Goal: Task Accomplishment & Management: Use online tool/utility

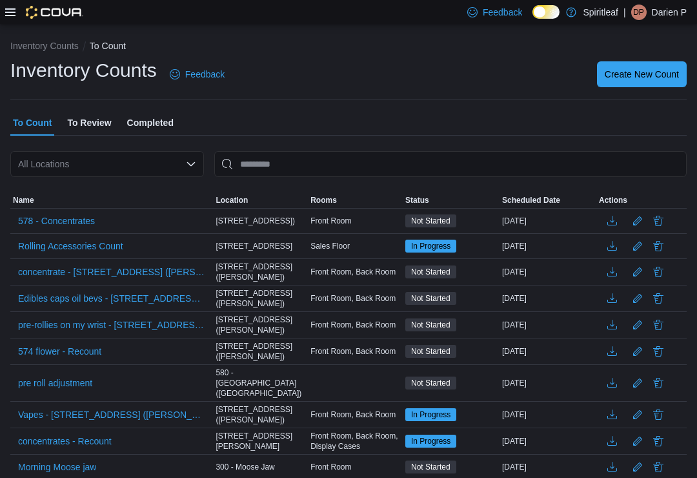
scroll to position [20, 0]
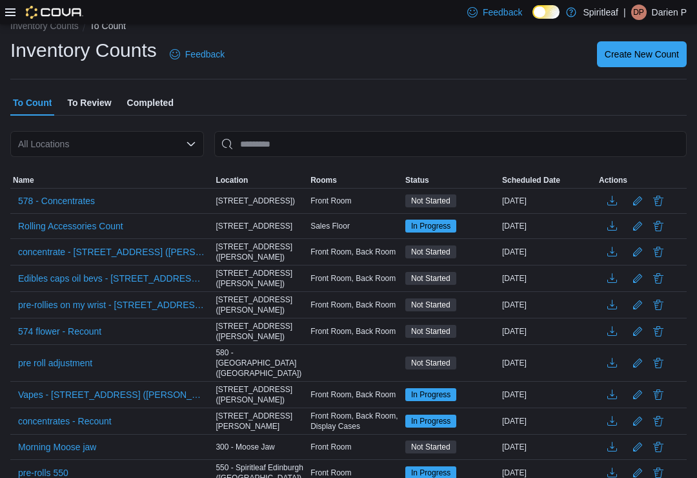
click at [64, 192] on span "578 - Concentrates" at bounding box center [56, 200] width 77 height 19
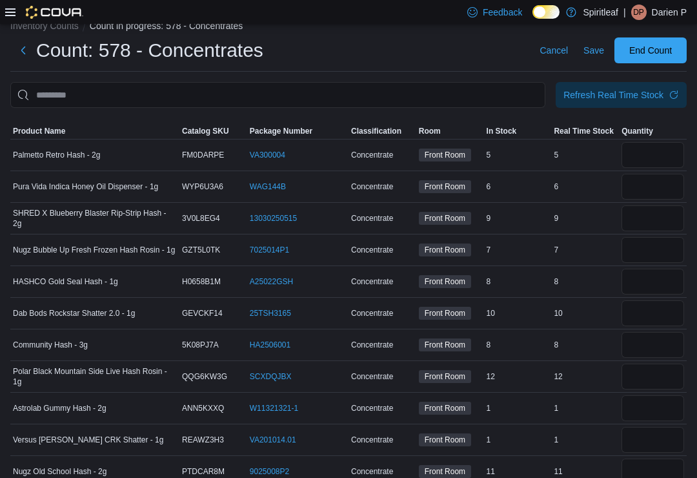
click at [48, 125] on span "Product Name" at bounding box center [94, 130] width 169 height 15
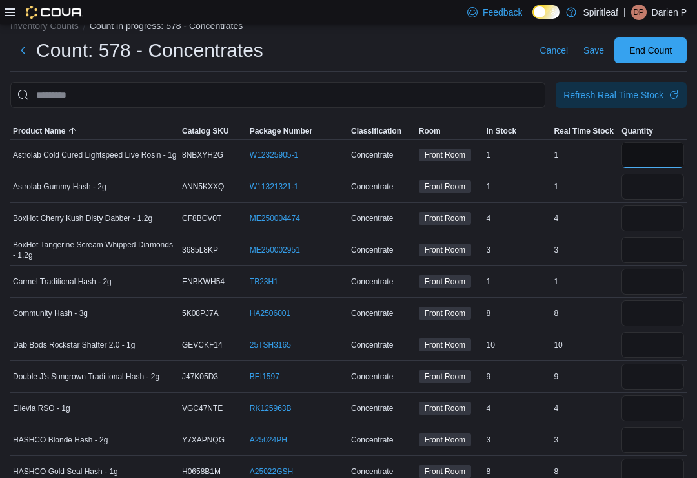
click at [649, 156] on input "number" at bounding box center [653, 155] width 63 height 26
type input "*"
click at [639, 183] on input "number" at bounding box center [653, 187] width 63 height 26
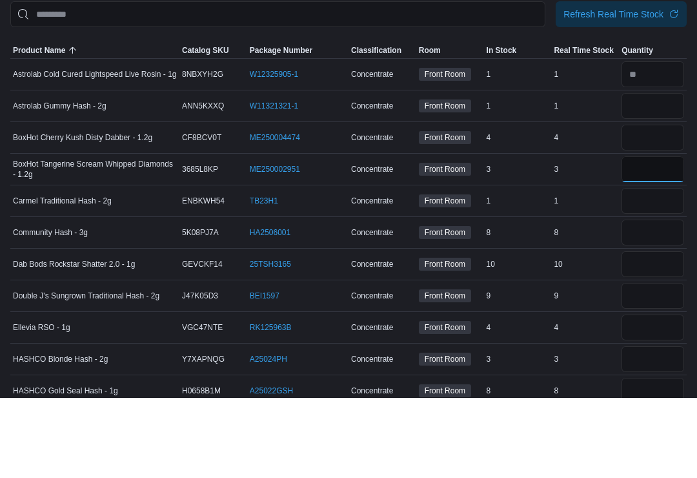
click at [645, 237] on input "number" at bounding box center [653, 250] width 63 height 26
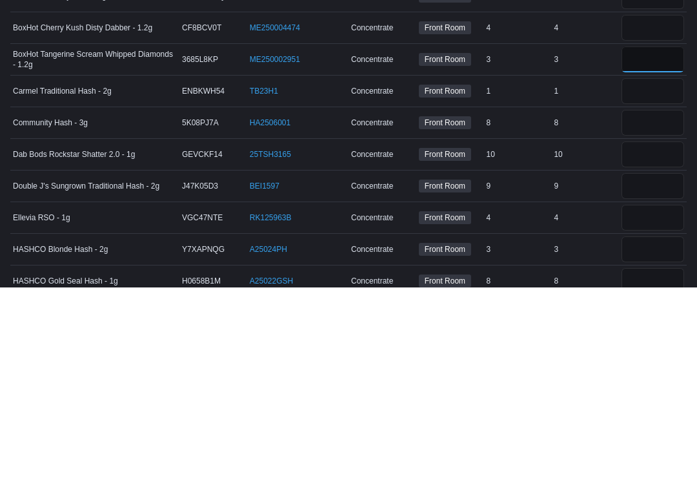
type input "*"
click at [635, 332] on input "number" at bounding box center [653, 345] width 63 height 26
type input "**"
click at [644, 364] on input "number" at bounding box center [653, 377] width 63 height 26
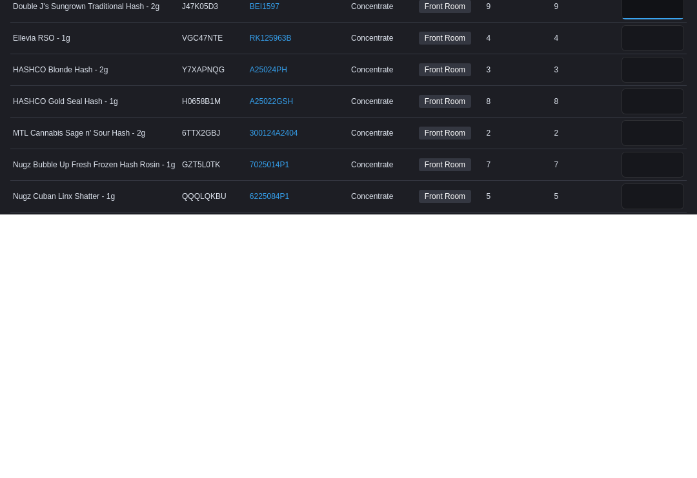
scroll to position [128, 0]
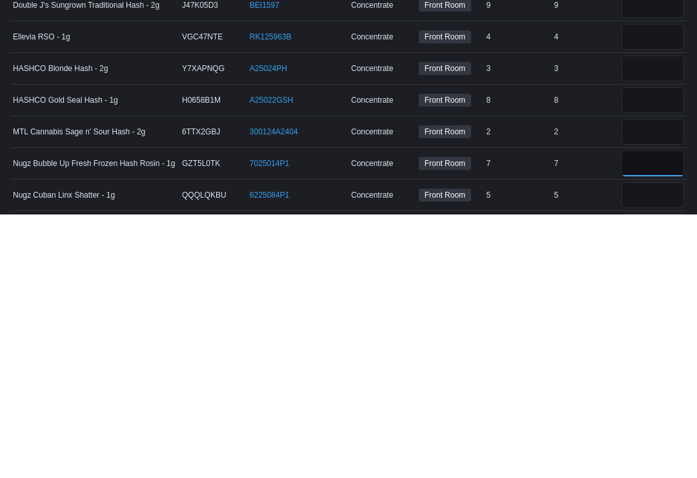
click at [629, 414] on input "number" at bounding box center [653, 427] width 63 height 26
type input "*"
click at [641, 446] on input "number" at bounding box center [653, 459] width 63 height 26
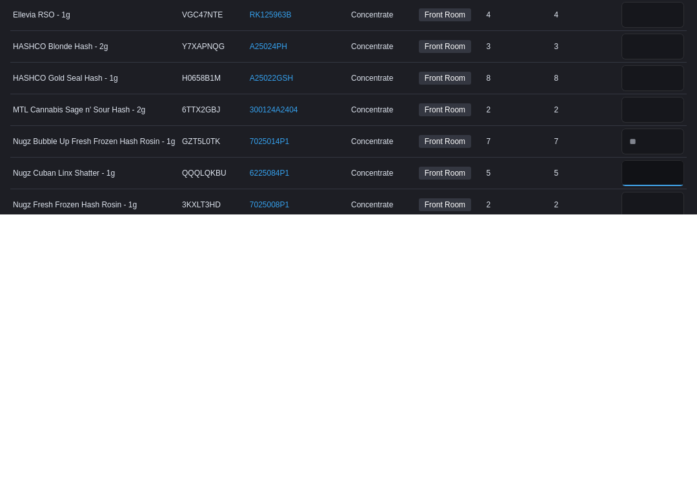
scroll to position [189, 0]
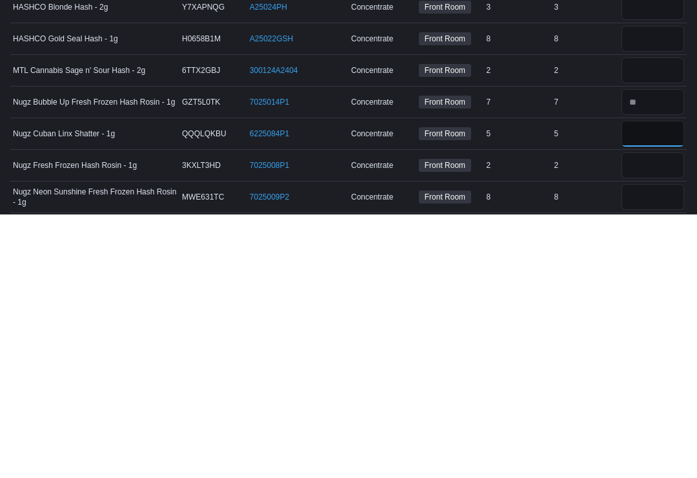
type input "*"
click at [641, 416] on input "number" at bounding box center [653, 429] width 63 height 26
type input "*"
click at [643, 448] on input "number" at bounding box center [653, 461] width 63 height 26
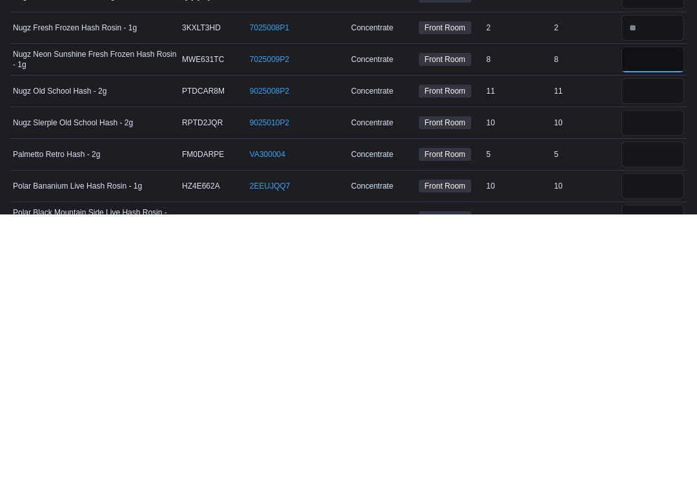
scroll to position [363, 0]
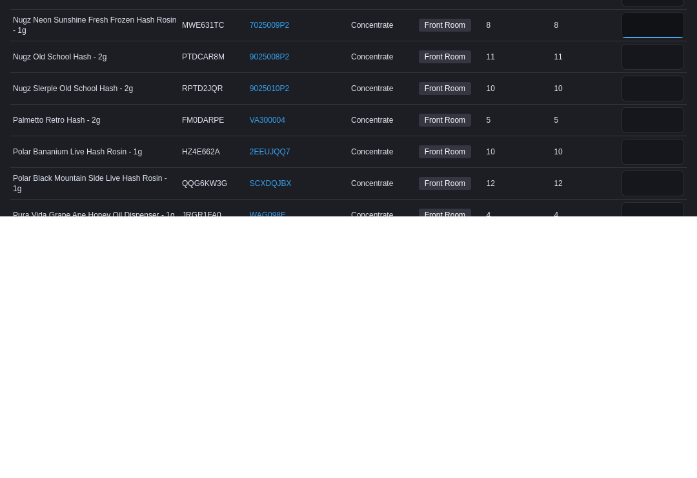
type input "*"
click at [647, 400] on input "number" at bounding box center [653, 413] width 63 height 26
type input "**"
click at [643, 432] on input "number" at bounding box center [653, 445] width 63 height 26
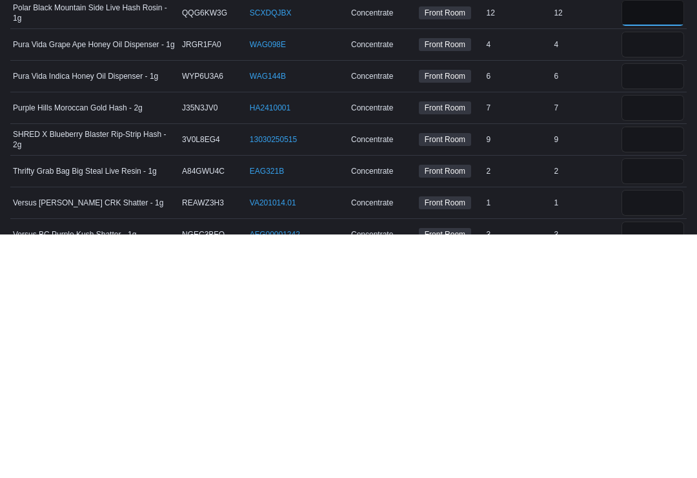
scroll to position [557, 0]
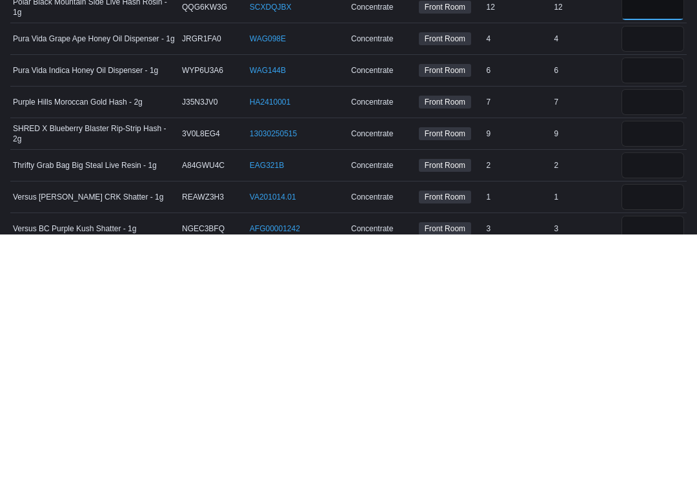
type input "**"
click at [646, 396] on input "number" at bounding box center [653, 409] width 63 height 26
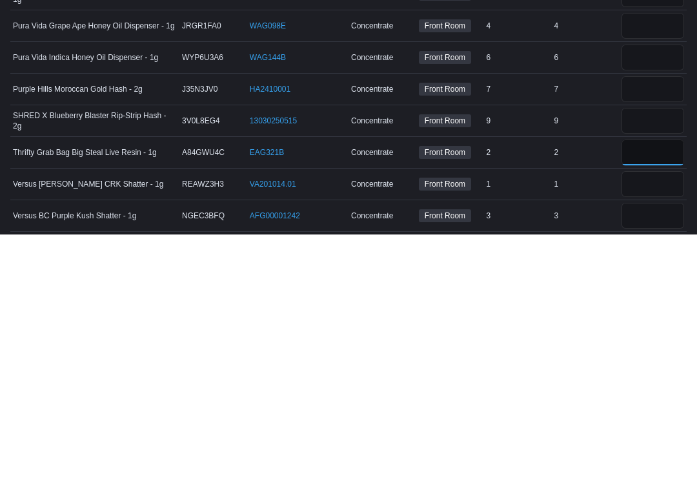
scroll to position [589, 0]
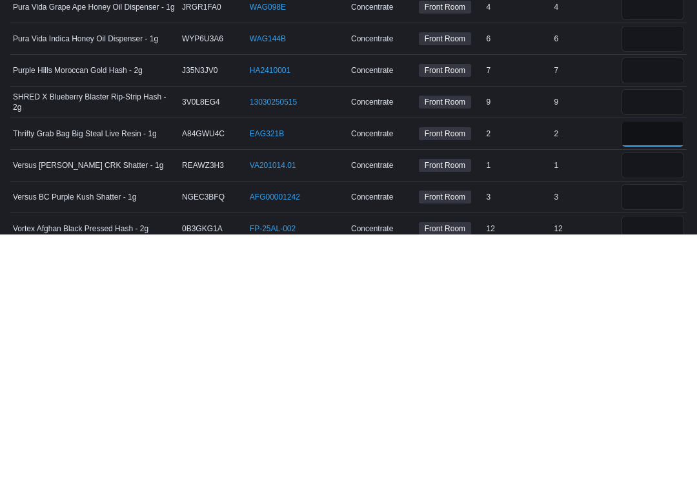
type input "*"
click at [644, 396] on input "number" at bounding box center [653, 409] width 63 height 26
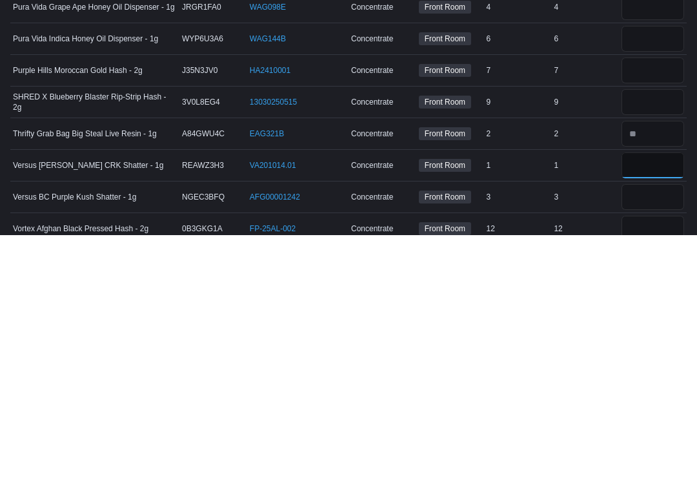
type input "*"
click at [643, 428] on input "number" at bounding box center [653, 441] width 63 height 26
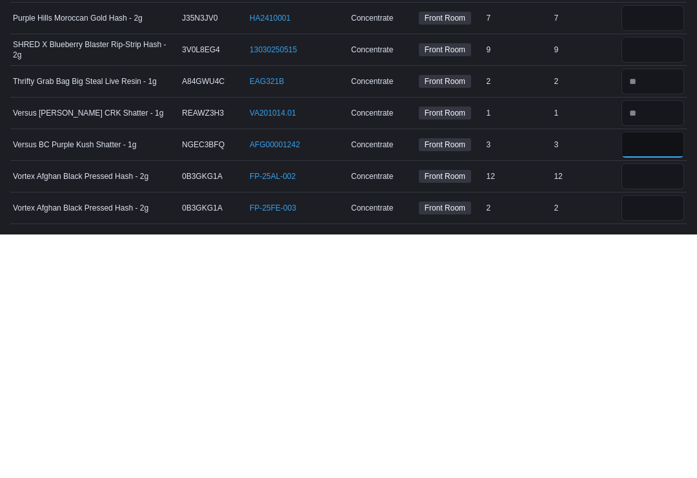
type input "*"
click at [637, 407] on input "number" at bounding box center [653, 420] width 63 height 26
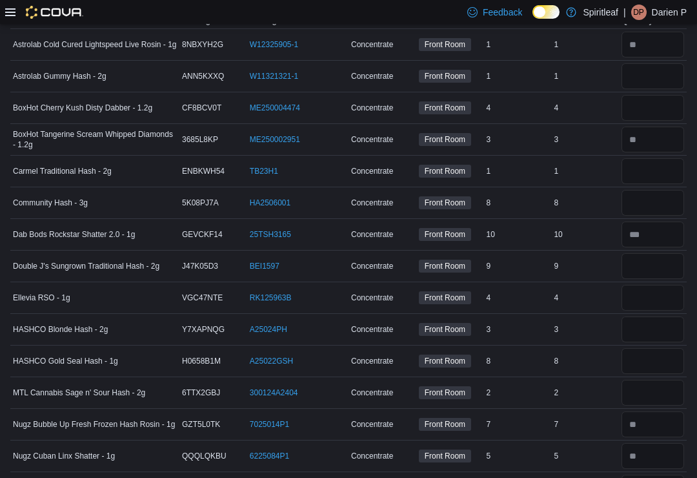
scroll to position [0, 0]
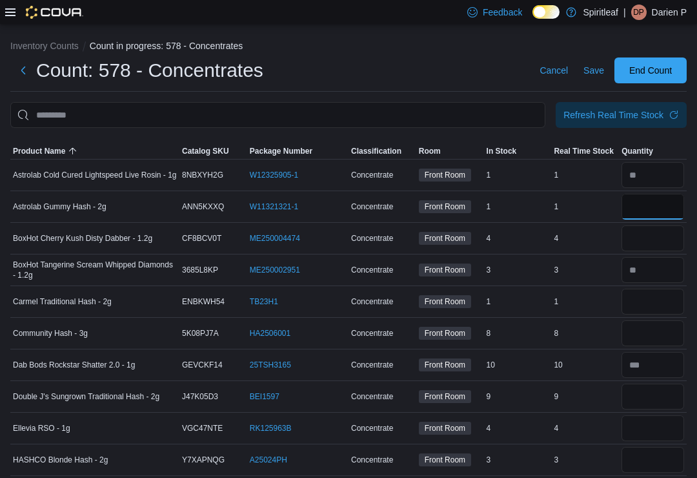
click at [643, 203] on input "number" at bounding box center [653, 207] width 63 height 26
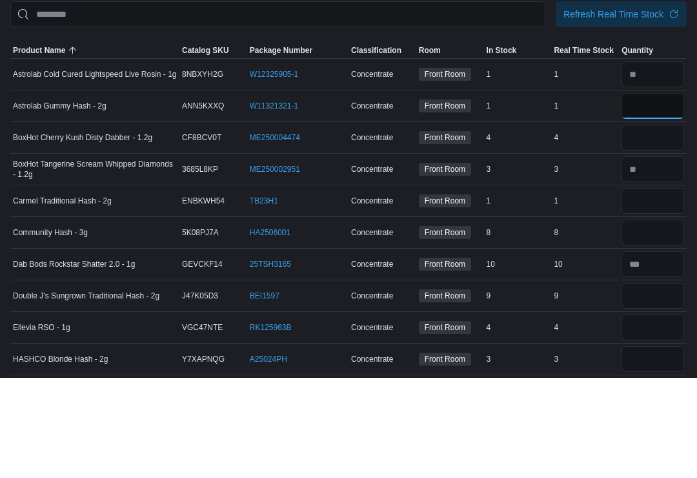
type input "*"
click at [641, 225] on input "number" at bounding box center [653, 238] width 63 height 26
type input "*"
click at [651, 289] on input "number" at bounding box center [653, 302] width 63 height 26
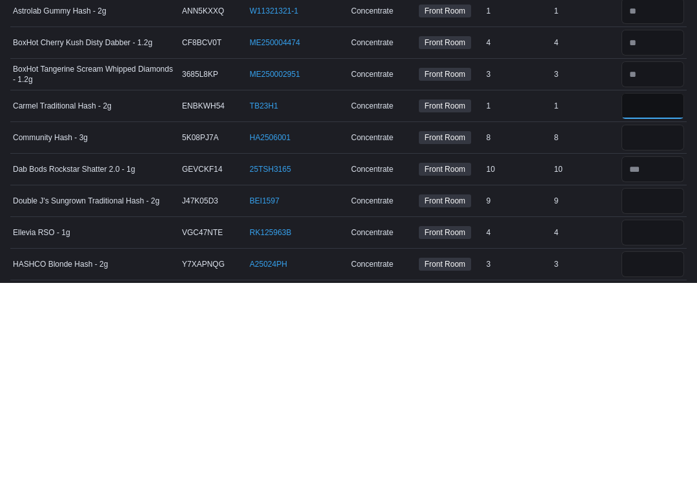
type input "*"
click at [639, 320] on input "number" at bounding box center [653, 333] width 63 height 26
type input "*"
click at [646, 384] on input "number" at bounding box center [653, 397] width 63 height 26
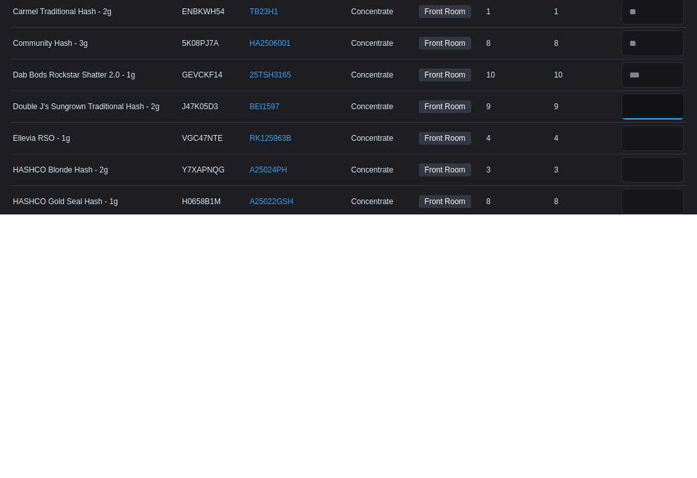
type input "*"
click at [637, 389] on input "number" at bounding box center [653, 402] width 63 height 26
type input "*"
click at [639, 420] on input "number" at bounding box center [653, 433] width 63 height 26
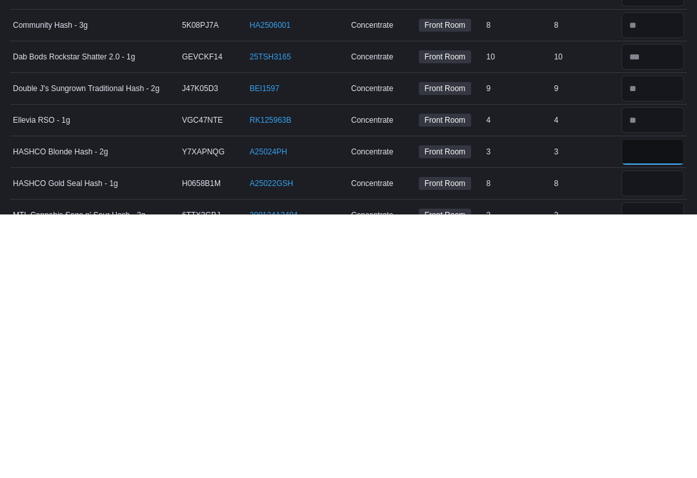
scroll to position [47, 0]
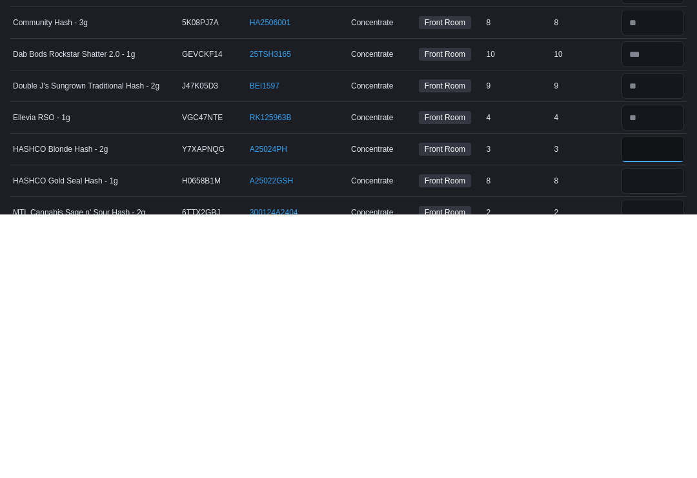
type input "*"
click at [642, 431] on input "number" at bounding box center [653, 444] width 63 height 26
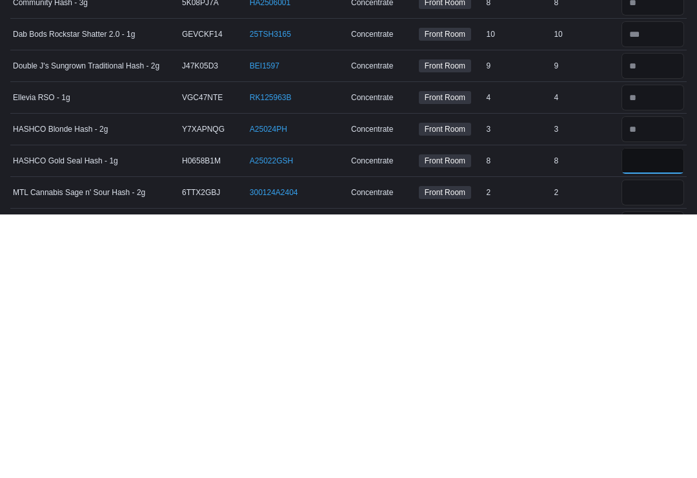
scroll to position [78, 0]
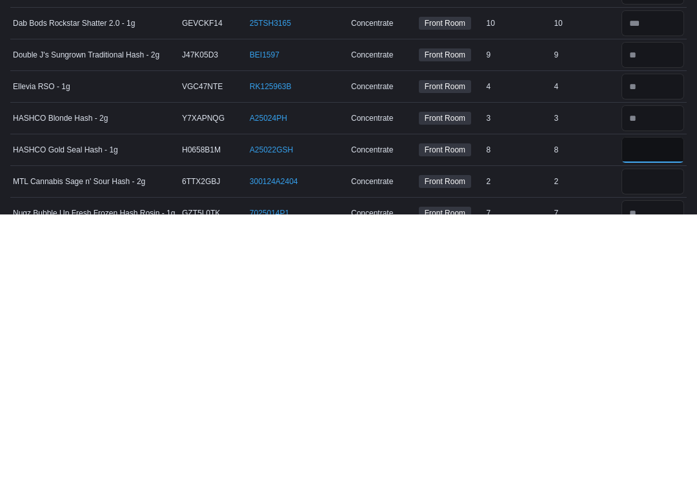
type input "*"
click at [636, 432] on input "number" at bounding box center [653, 445] width 63 height 26
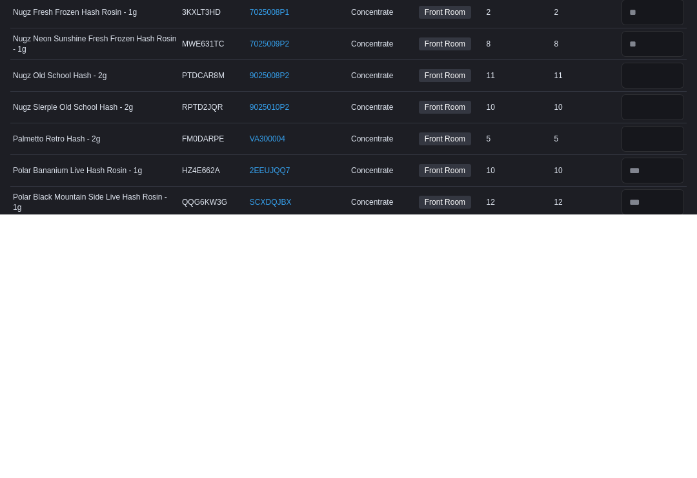
scroll to position [343, 0]
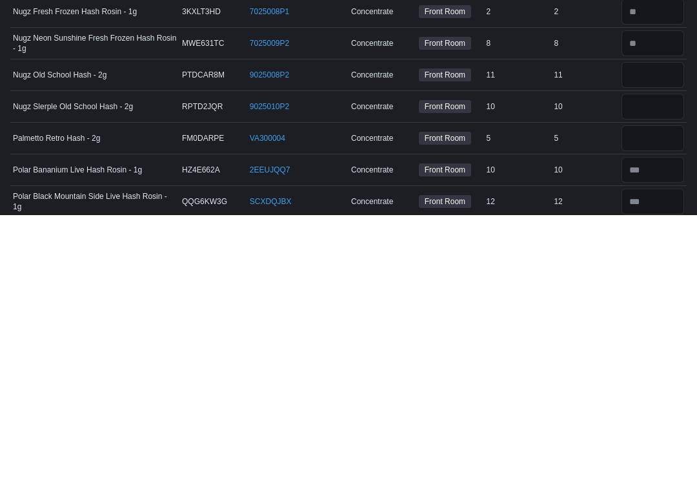
type input "*"
click at [644, 325] on input "number" at bounding box center [653, 338] width 63 height 26
type input "**"
click at [638, 357] on input "number" at bounding box center [653, 370] width 63 height 26
type input "**"
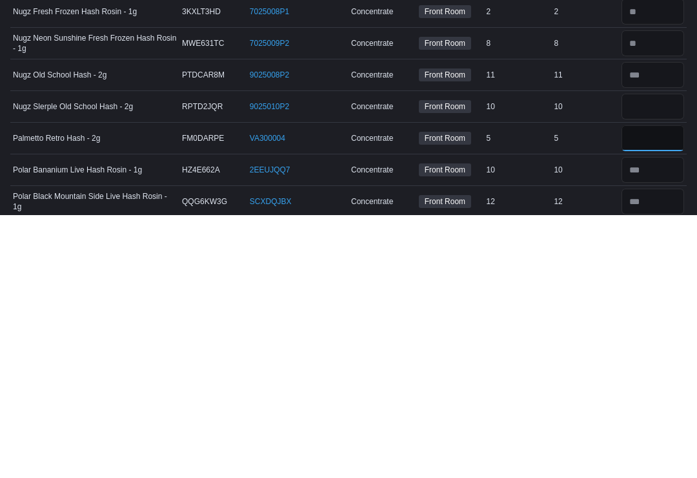
click at [636, 389] on input "number" at bounding box center [653, 402] width 63 height 26
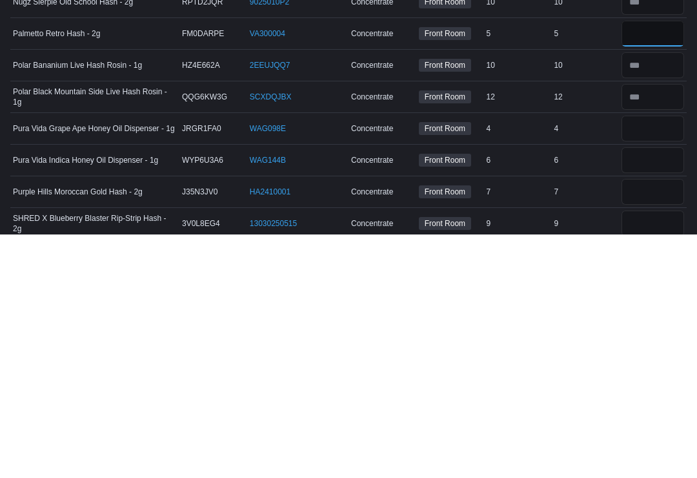
scroll to position [474, 0]
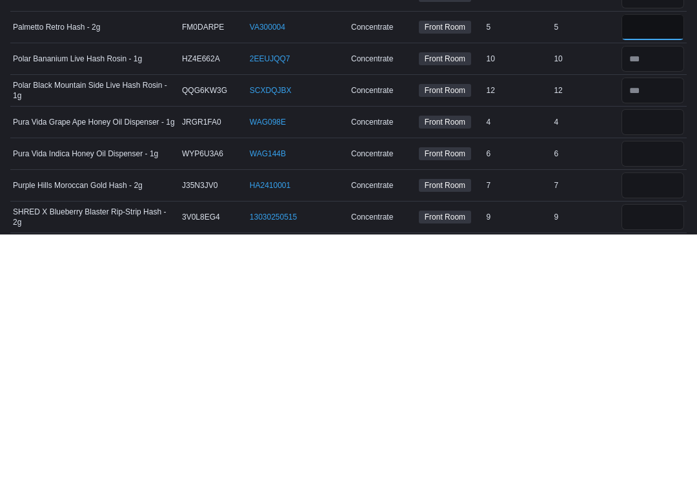
type input "*"
click at [647, 353] on input "number" at bounding box center [653, 366] width 63 height 26
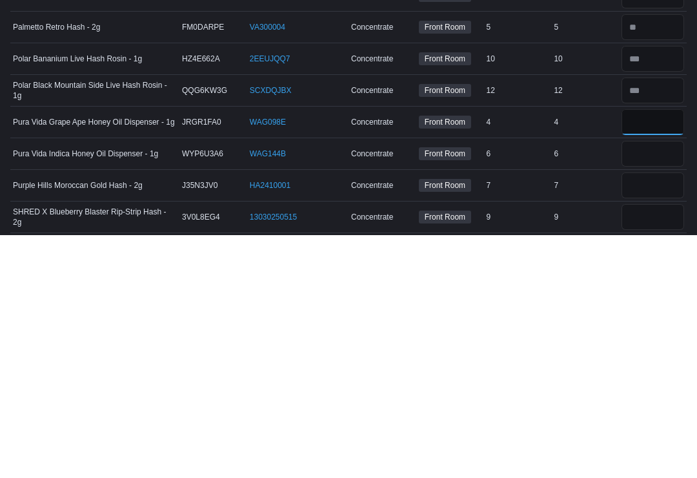
type input "*"
click at [641, 384] on input "number" at bounding box center [653, 397] width 63 height 26
type input "*"
click at [640, 416] on input "number" at bounding box center [653, 429] width 63 height 26
type input "*"
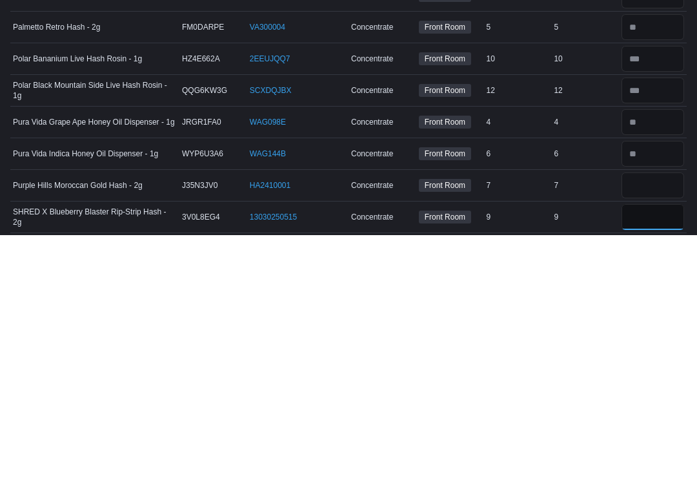
click at [643, 448] on input "number" at bounding box center [653, 461] width 63 height 26
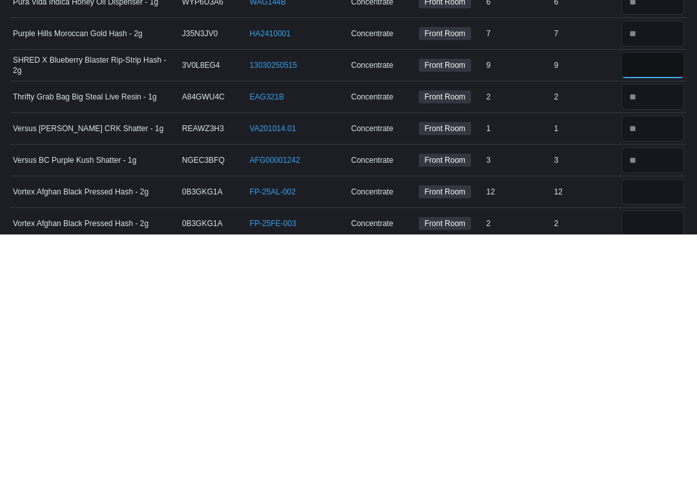
scroll to position [643, 0]
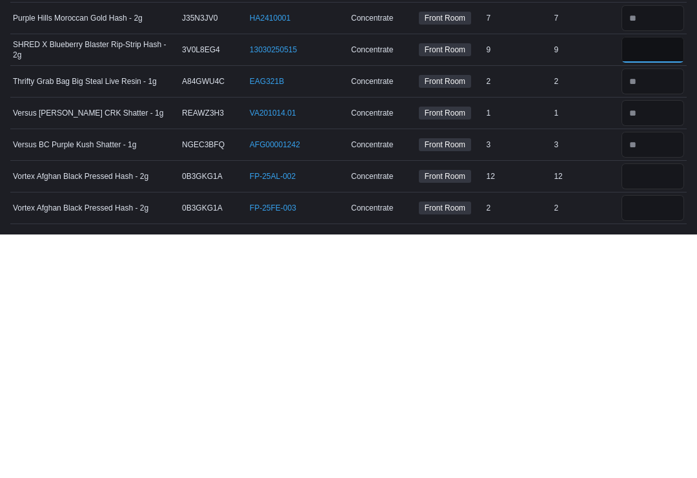
type input "*"
click at [644, 407] on input "number" at bounding box center [653, 420] width 63 height 26
type input "**"
click at [650, 439] on input "number" at bounding box center [653, 452] width 63 height 26
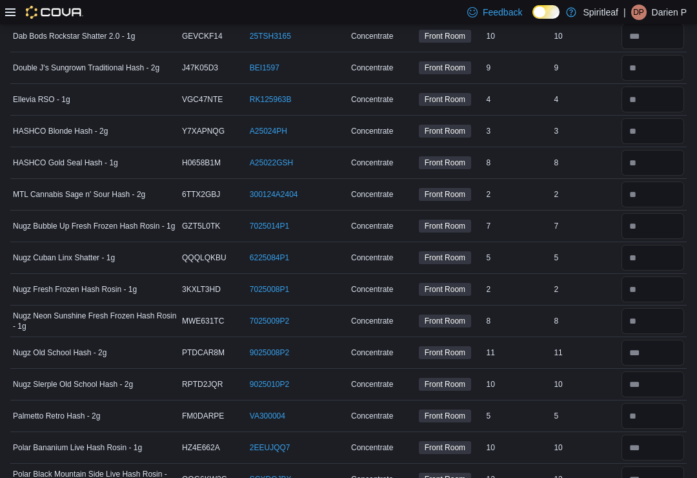
scroll to position [0, 0]
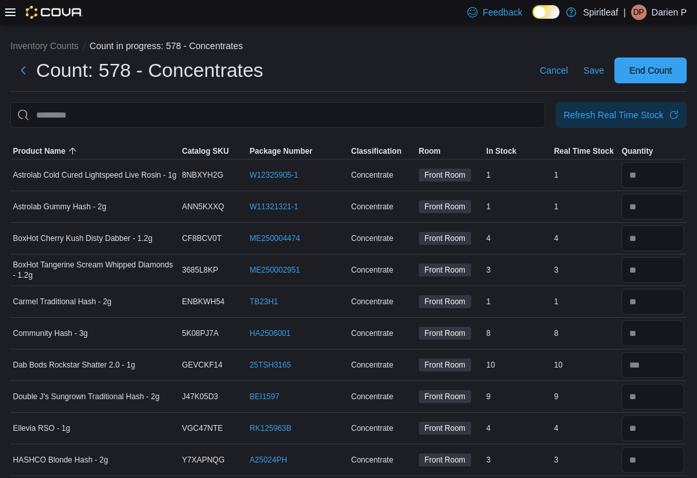
type input "*"
click at [642, 70] on span "End Count" at bounding box center [651, 70] width 43 height 13
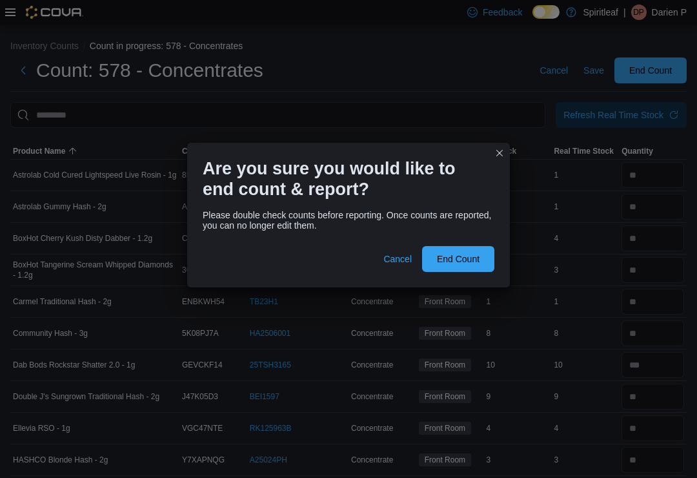
click at [451, 253] on span "End Count" at bounding box center [458, 259] width 43 height 13
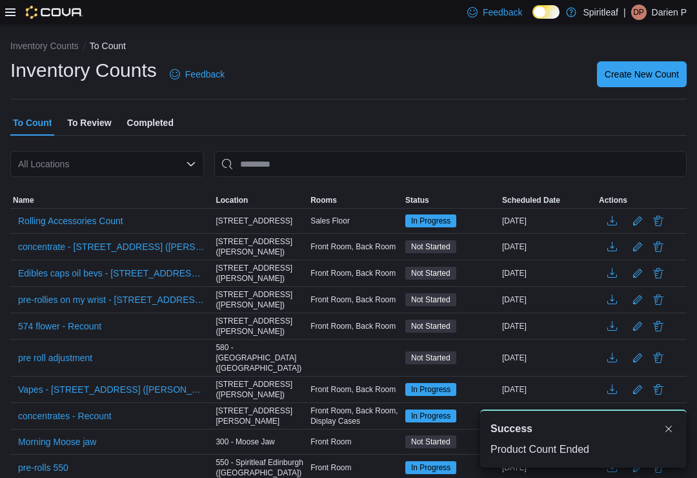
click at [669, 424] on button "Dismiss toast" at bounding box center [668, 428] width 15 height 15
